Goal: Information Seeking & Learning: Learn about a topic

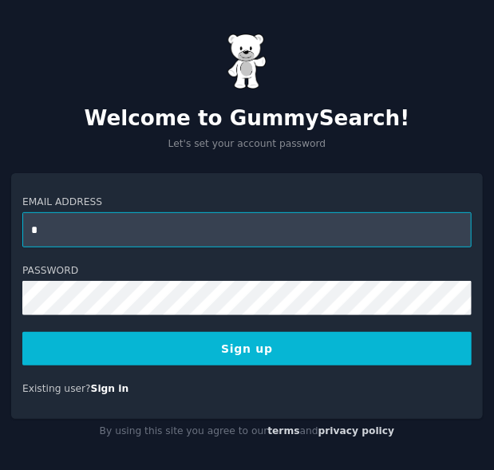
type input "**********"
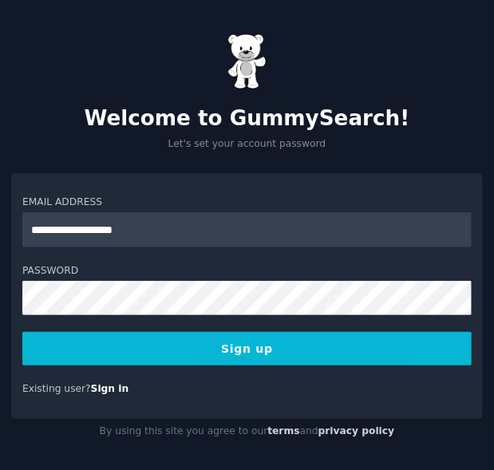
click at [263, 349] on button "Sign up" at bounding box center [246, 349] width 449 height 34
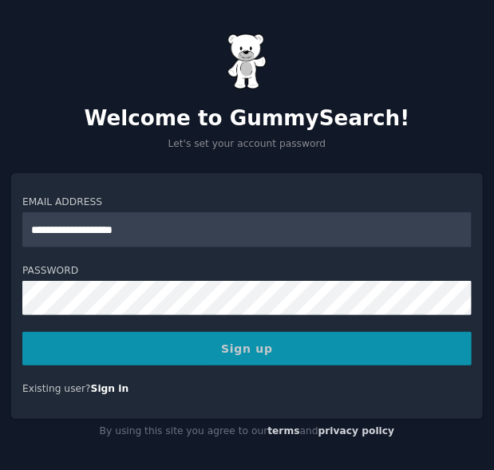
click at [263, 349] on div "Sign up" at bounding box center [246, 349] width 449 height 34
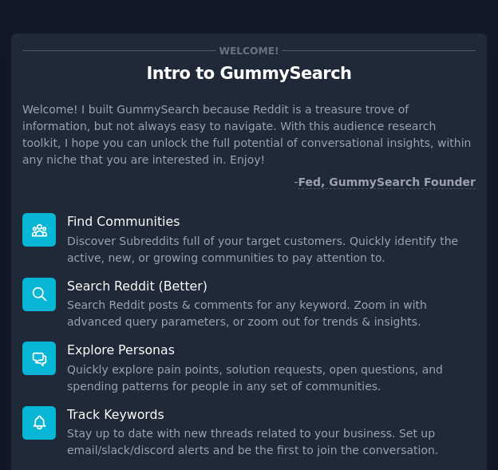
click at [323, 362] on dd "Quickly explore pain points, solution requests, open questions, and spending pa…" at bounding box center [271, 379] width 409 height 34
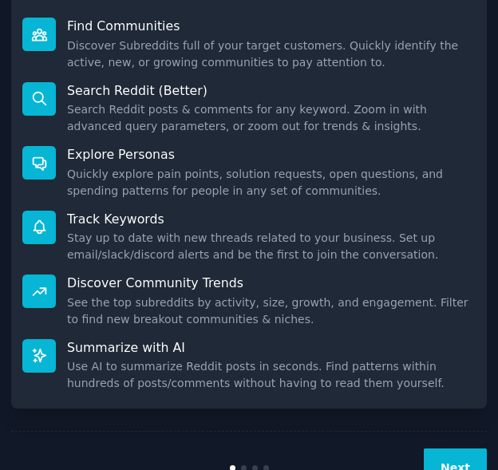
scroll to position [224, 0]
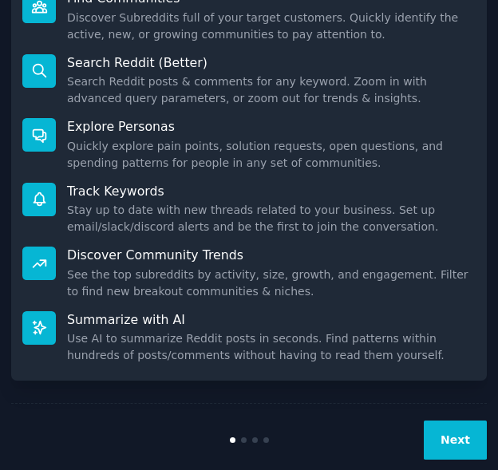
click at [461, 421] on button "Next" at bounding box center [455, 440] width 63 height 39
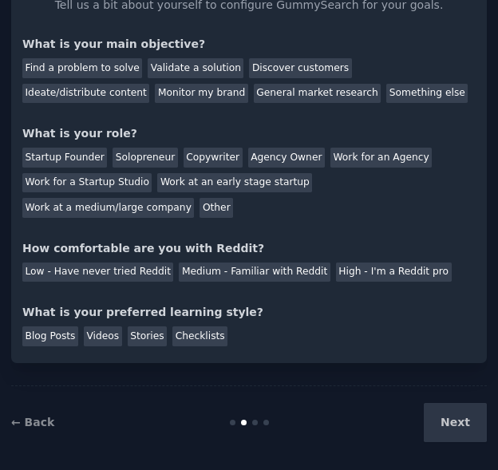
scroll to position [97, 0]
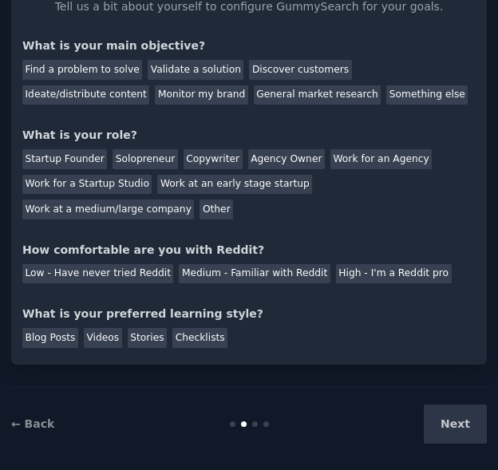
click at [461, 408] on div "Next" at bounding box center [407, 424] width 159 height 39
click at [453, 424] on div "Next" at bounding box center [407, 424] width 159 height 39
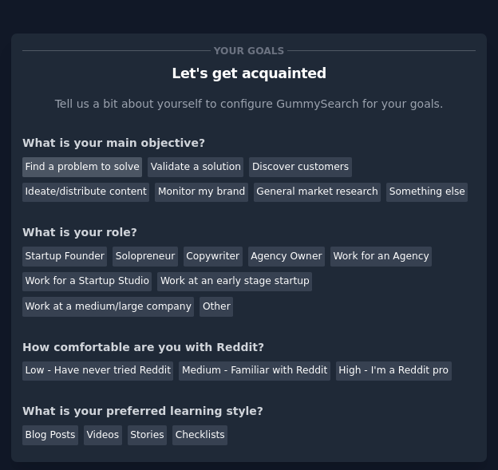
click at [84, 172] on div "Find a problem to solve" at bounding box center [82, 167] width 120 height 20
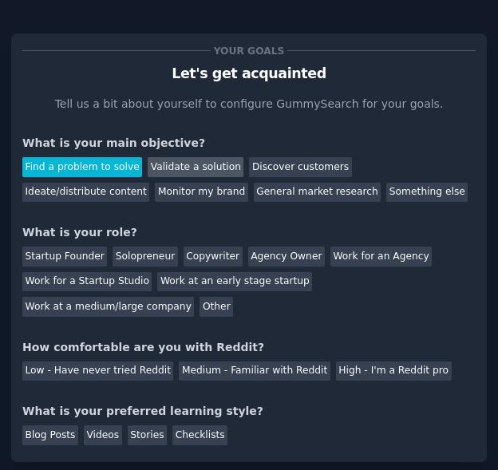
click at [174, 176] on div "Validate a solution" at bounding box center [196, 167] width 96 height 20
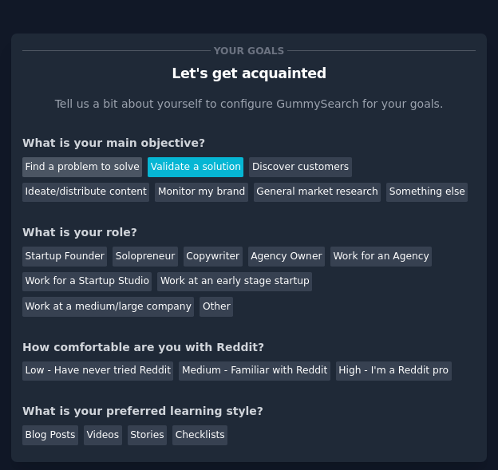
click at [80, 162] on div "Find a problem to solve" at bounding box center [82, 167] width 120 height 20
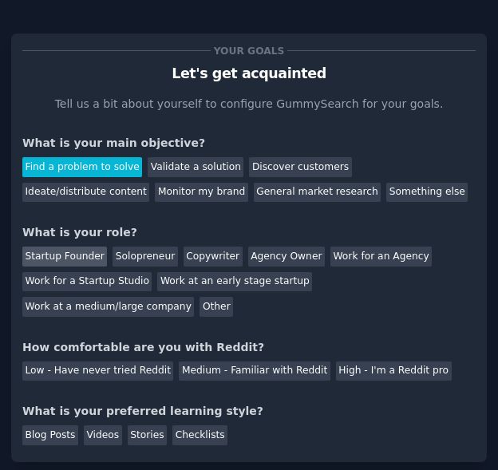
click at [70, 259] on div "Startup Founder" at bounding box center [64, 257] width 85 height 20
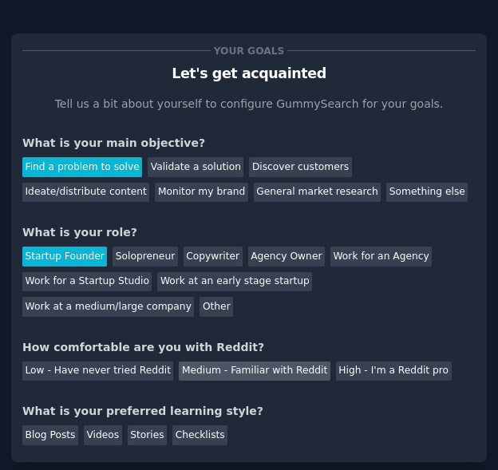
click at [198, 375] on div "Medium - Familiar with Reddit" at bounding box center [254, 372] width 151 height 20
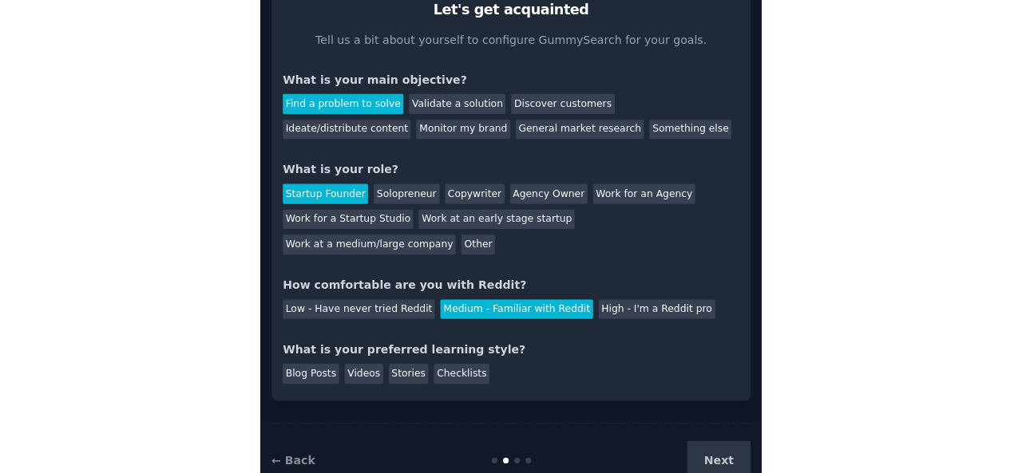
scroll to position [97, 0]
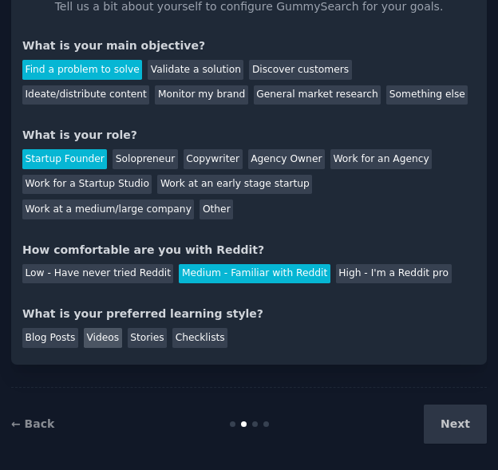
click at [100, 342] on div "Videos" at bounding box center [103, 338] width 38 height 20
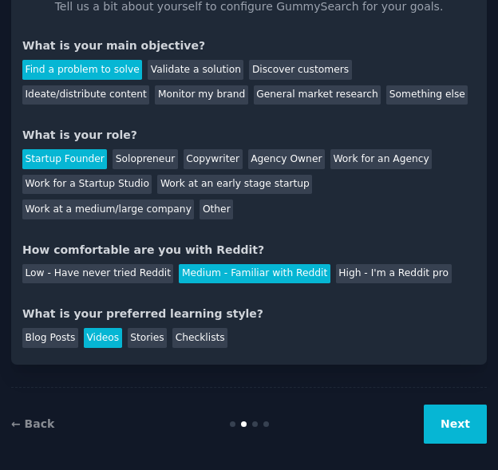
click at [464, 422] on button "Next" at bounding box center [455, 424] width 63 height 39
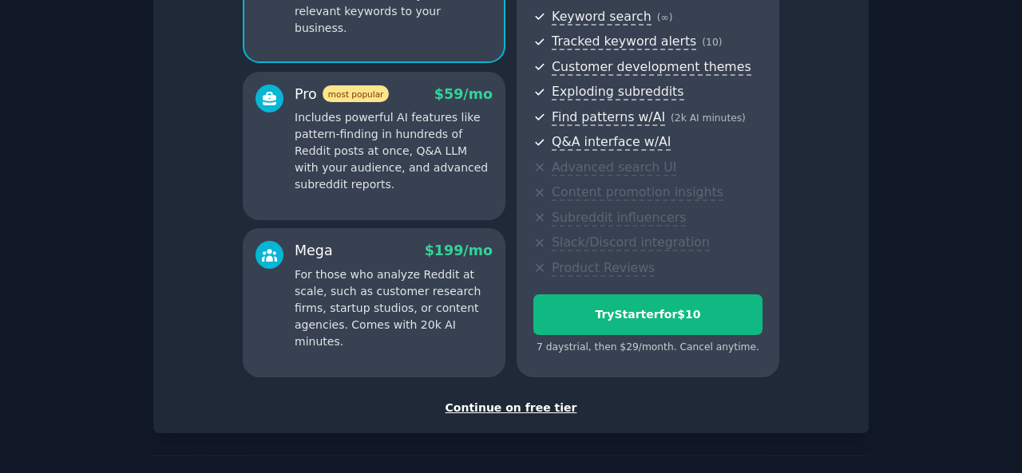
scroll to position [283, 0]
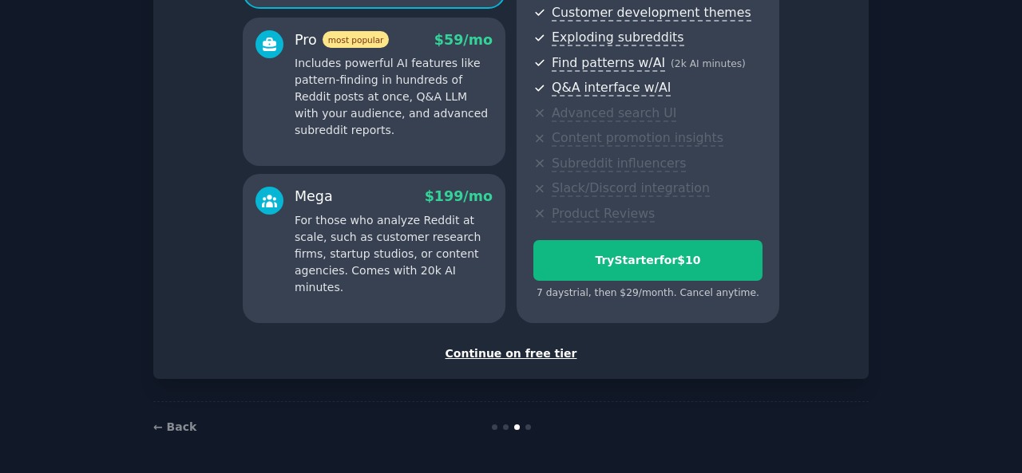
click at [497, 354] on div "Continue on free tier" at bounding box center [511, 354] width 682 height 17
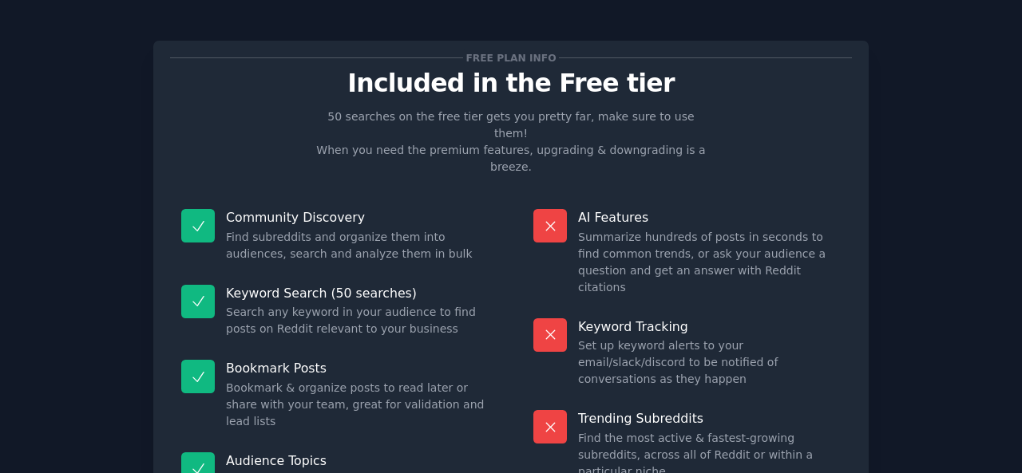
scroll to position [148, 0]
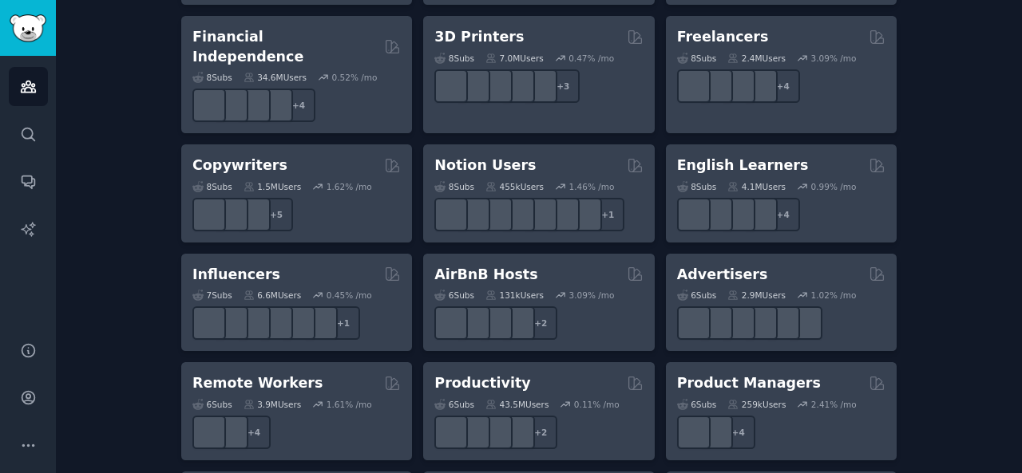
scroll to position [1163, 0]
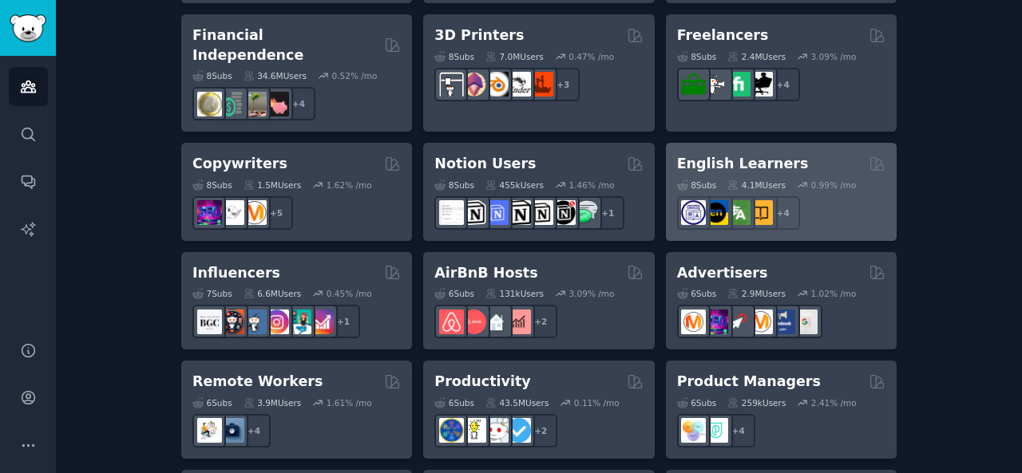
click at [497, 154] on h2 "English Learners" at bounding box center [743, 164] width 132 height 20
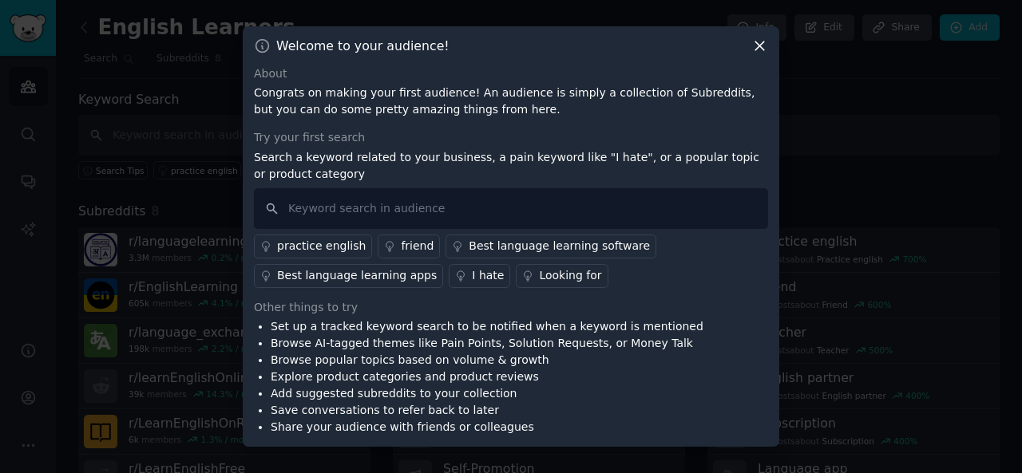
click at [497, 242] on div at bounding box center [511, 236] width 1022 height 473
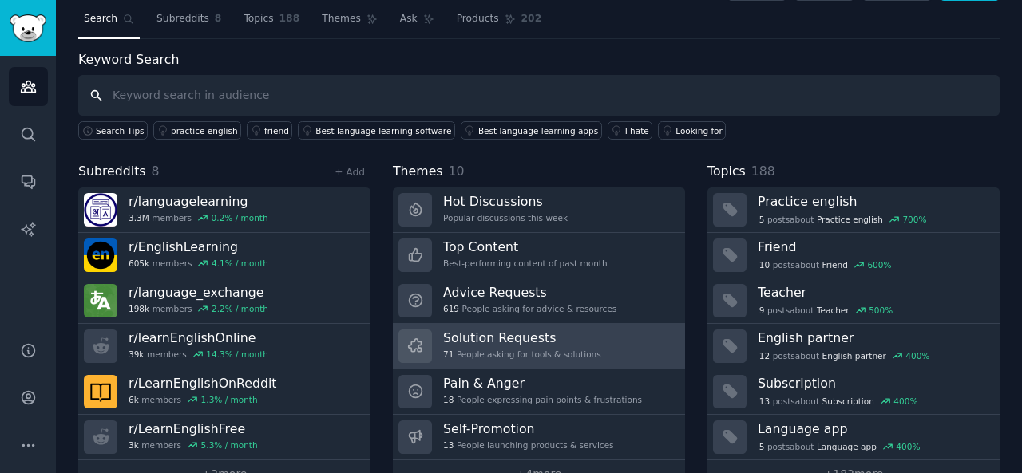
scroll to position [41, 0]
click at [497, 400] on div "18 People expressing pain points & frustrations" at bounding box center [542, 399] width 199 height 11
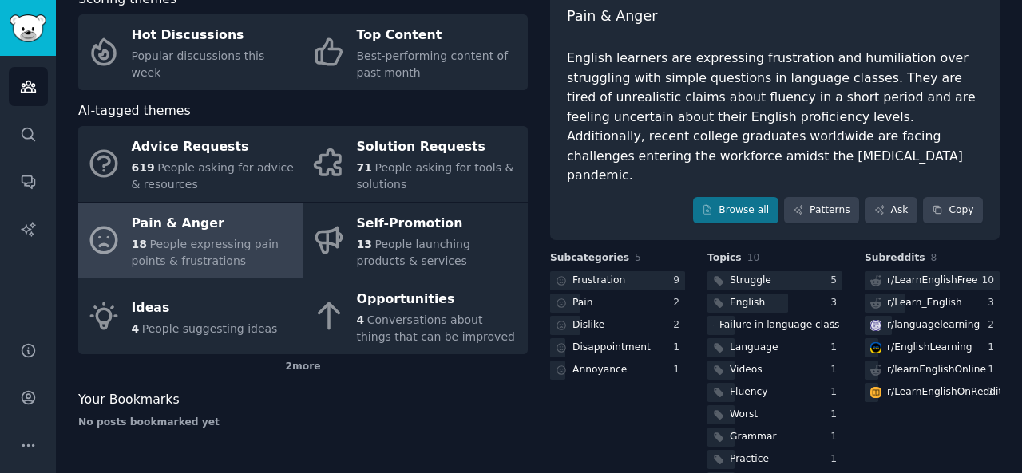
scroll to position [108, 0]
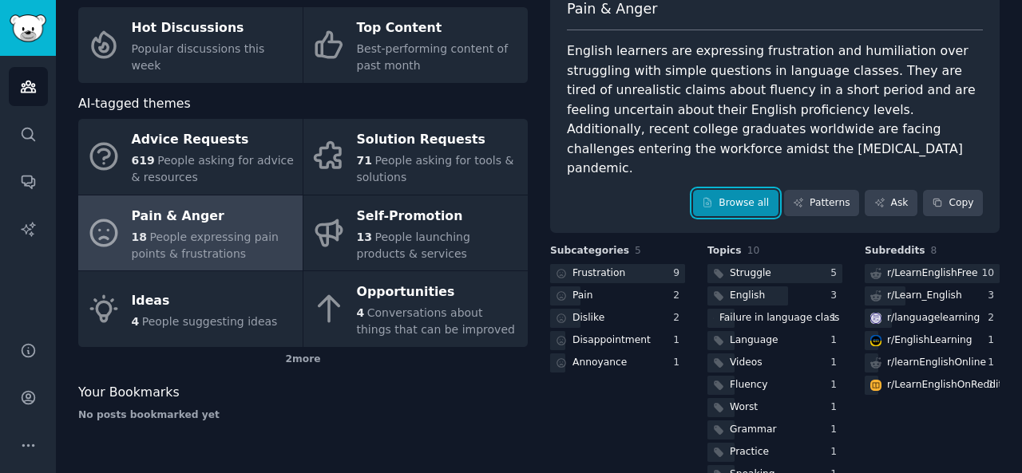
click at [497, 190] on link "Browse all" at bounding box center [735, 203] width 85 height 27
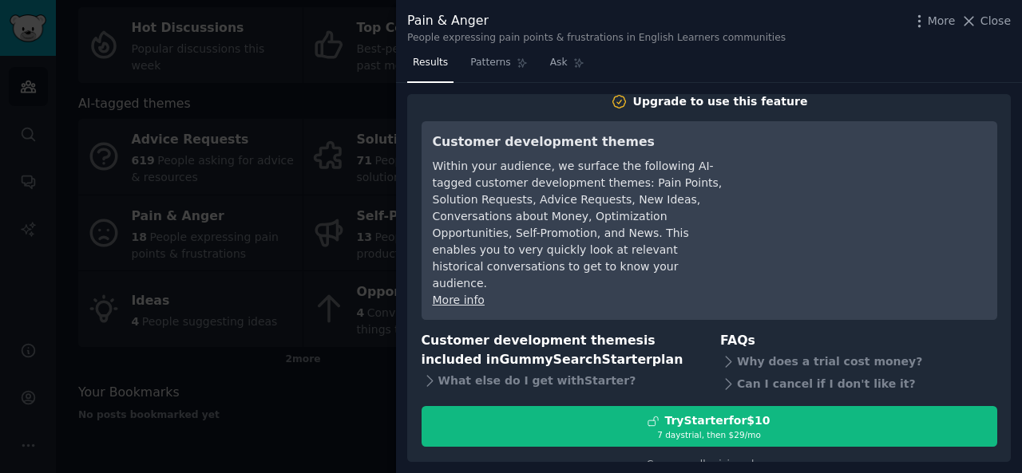
scroll to position [21, 0]
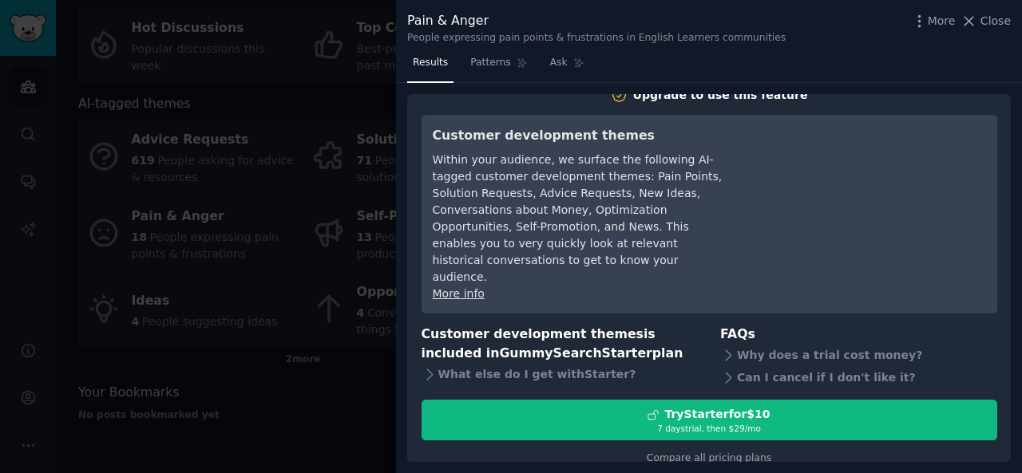
click at [433, 60] on span "Results" at bounding box center [430, 63] width 35 height 14
click at [497, 21] on icon at bounding box center [969, 21] width 9 height 9
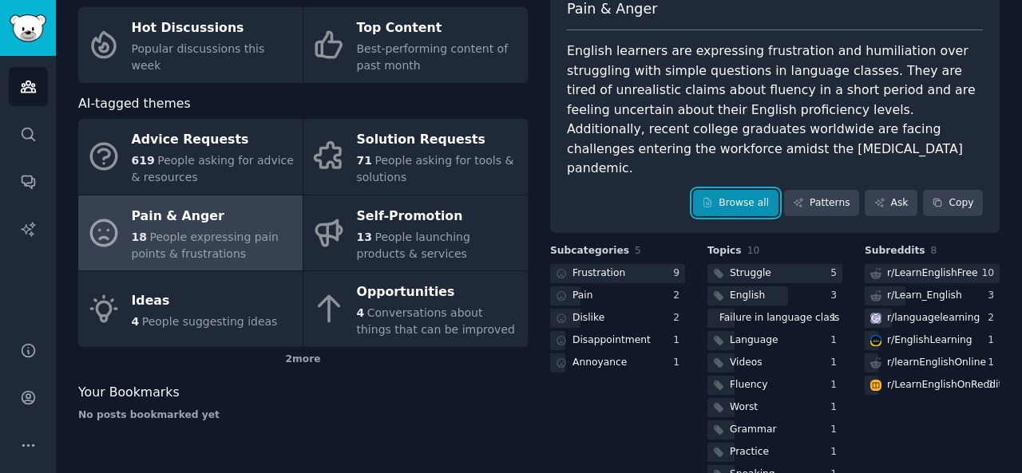
click at [497, 190] on link "Browse all" at bounding box center [735, 203] width 85 height 27
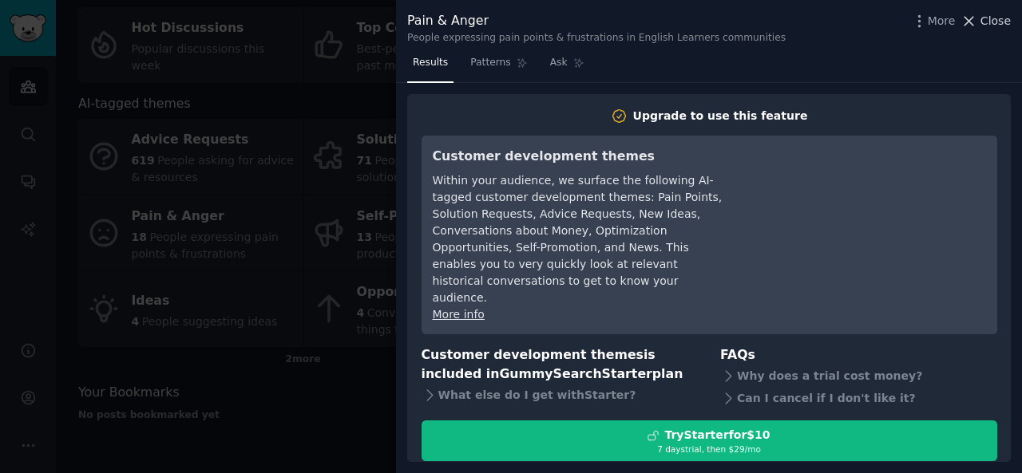
click at [497, 14] on button "Close" at bounding box center [985, 21] width 50 height 17
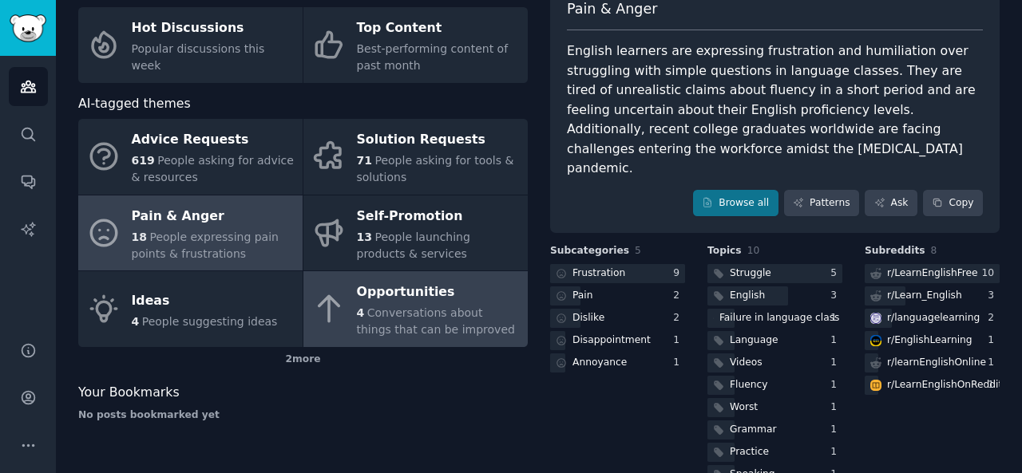
click at [479, 292] on div "Opportunities" at bounding box center [438, 293] width 163 height 26
